Goal: Transaction & Acquisition: Purchase product/service

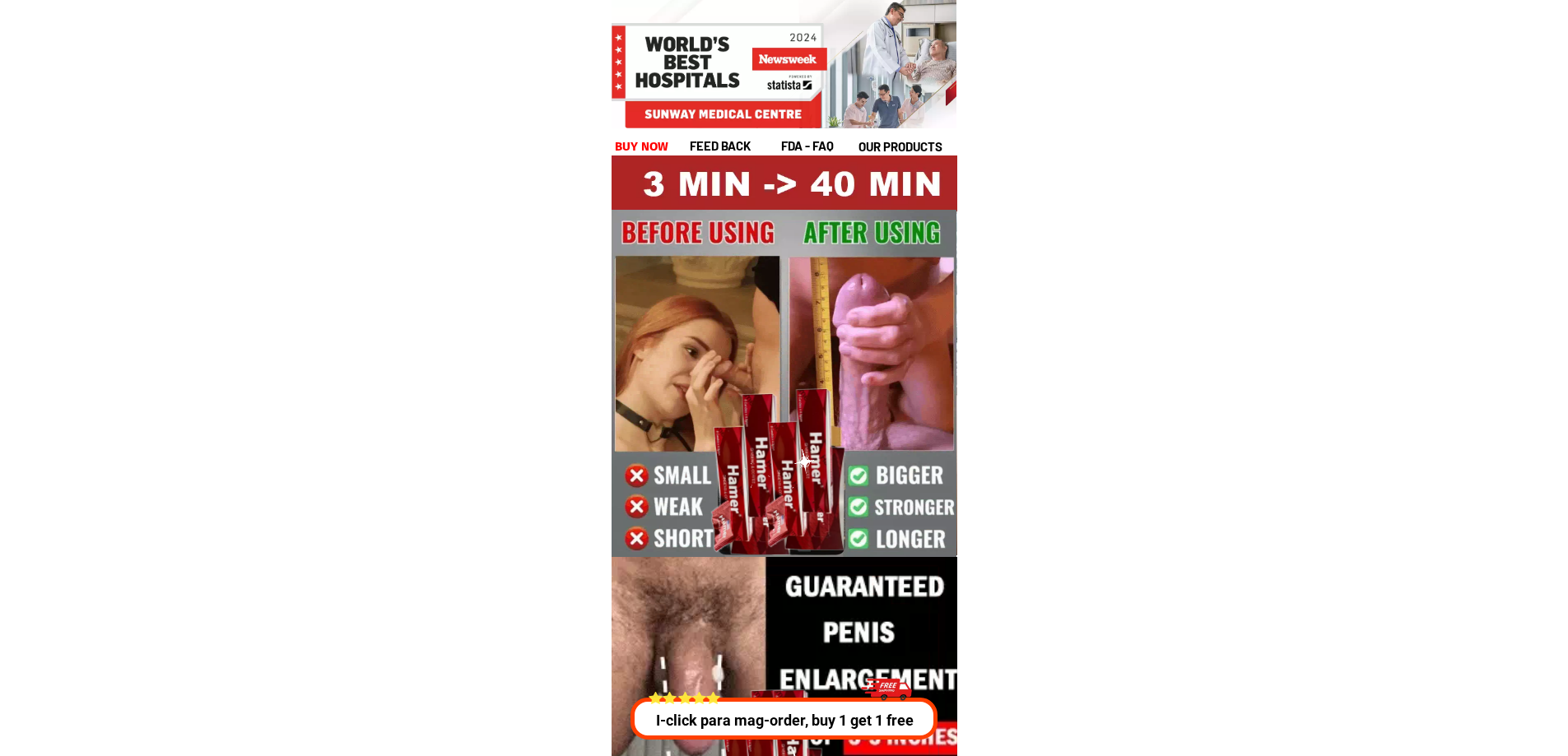
click at [820, 719] on p "I-click para mag-order, buy 1 get 1 free" at bounding box center [785, 720] width 316 height 22
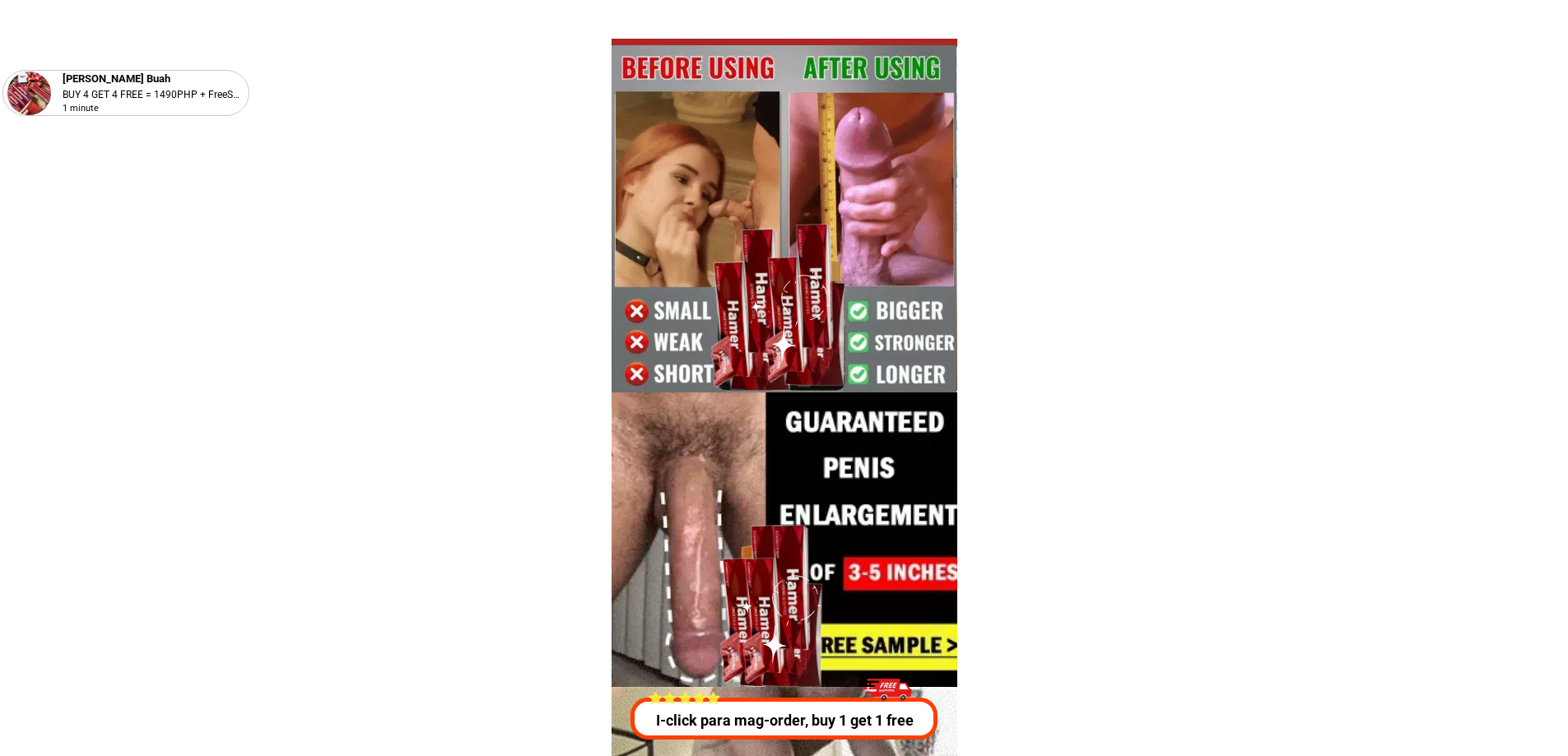
scroll to position [165, 0]
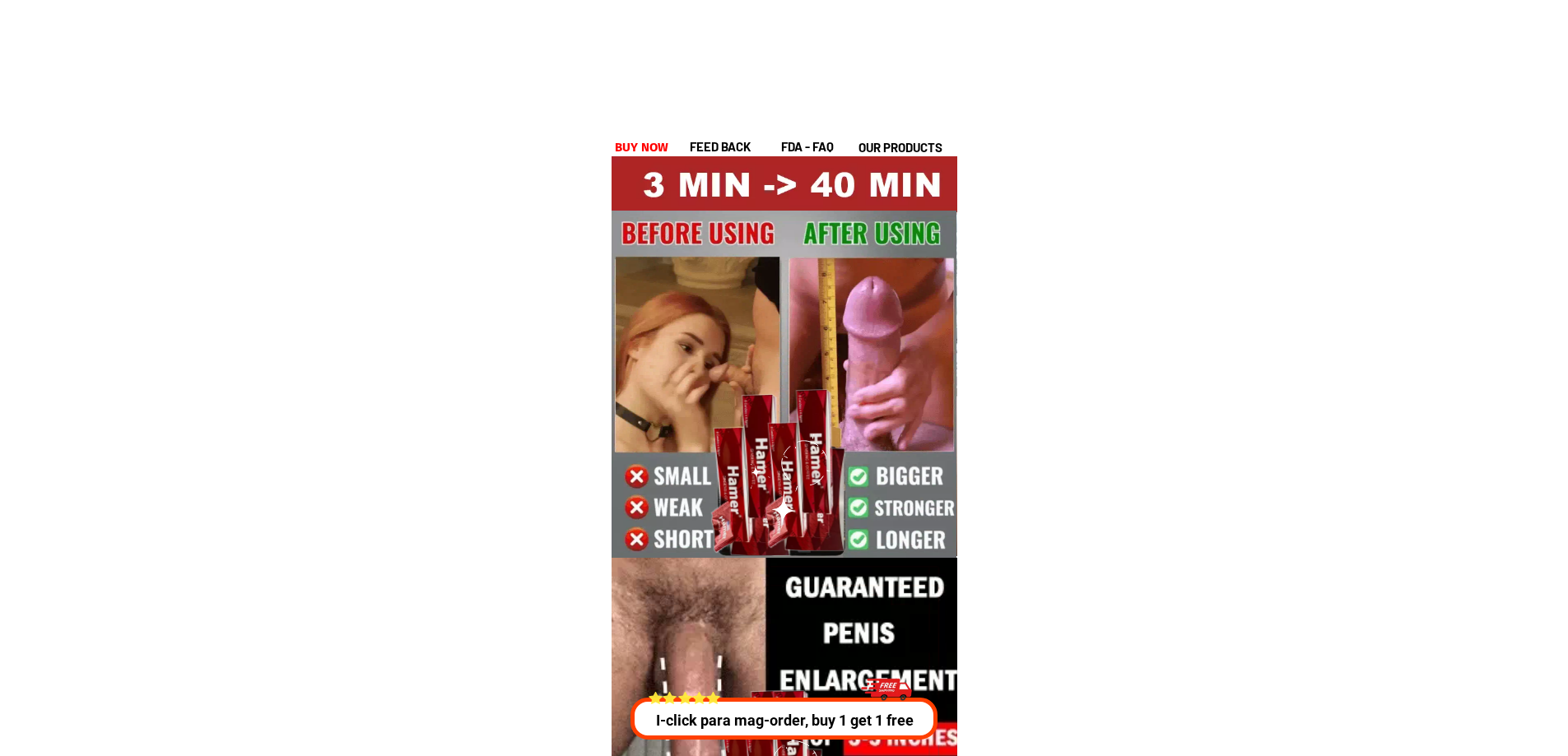
scroll to position [165, 0]
